Goal: Task Accomplishment & Management: Use online tool/utility

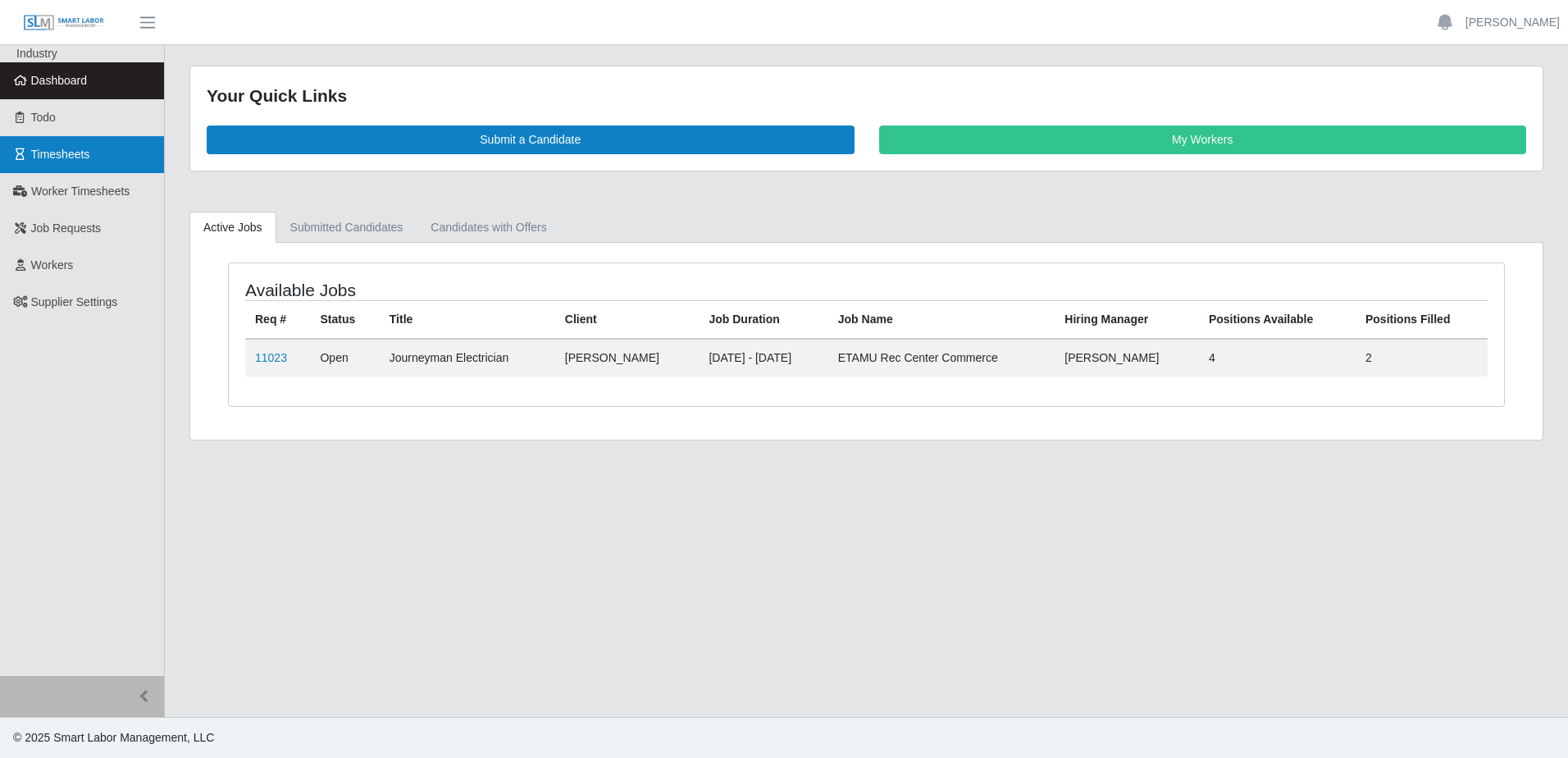
click at [83, 155] on span "Timesheets" at bounding box center [61, 155] width 59 height 13
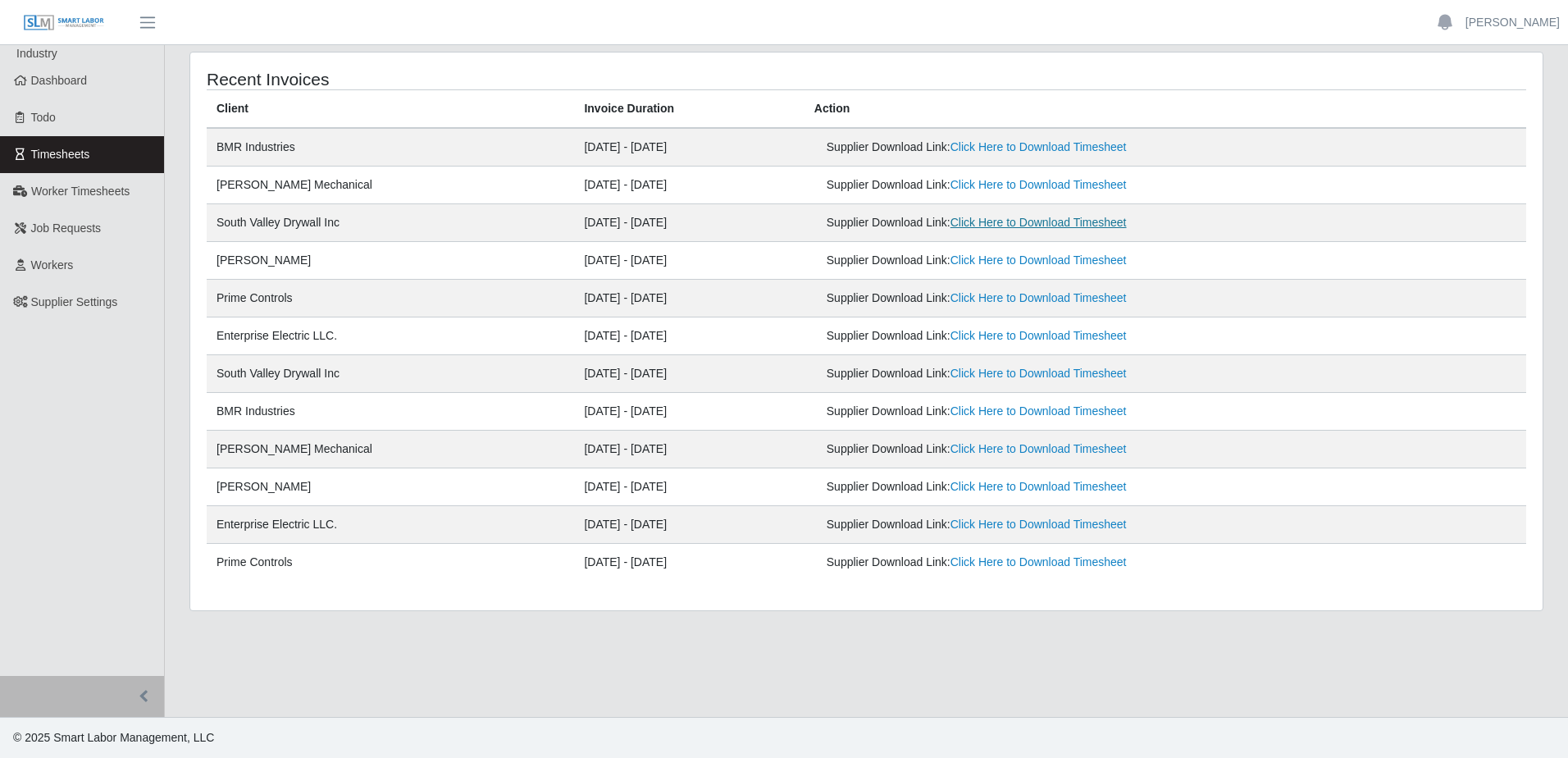
click at [1042, 224] on link "Click Here to Download Timesheet" at bounding box center [1038, 222] width 177 height 13
